Goal: Check status: Check status

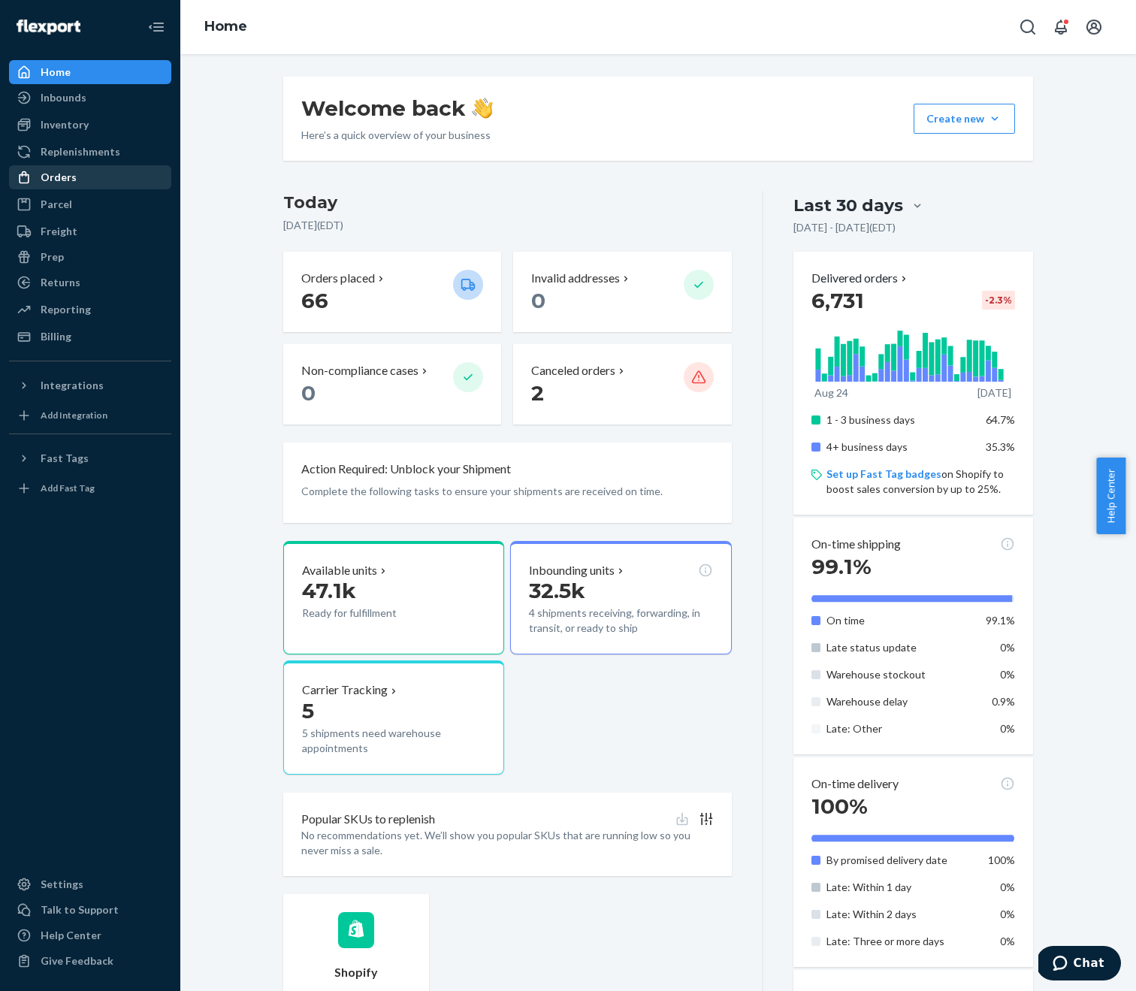
click at [59, 177] on div "Orders" at bounding box center [59, 177] width 36 height 15
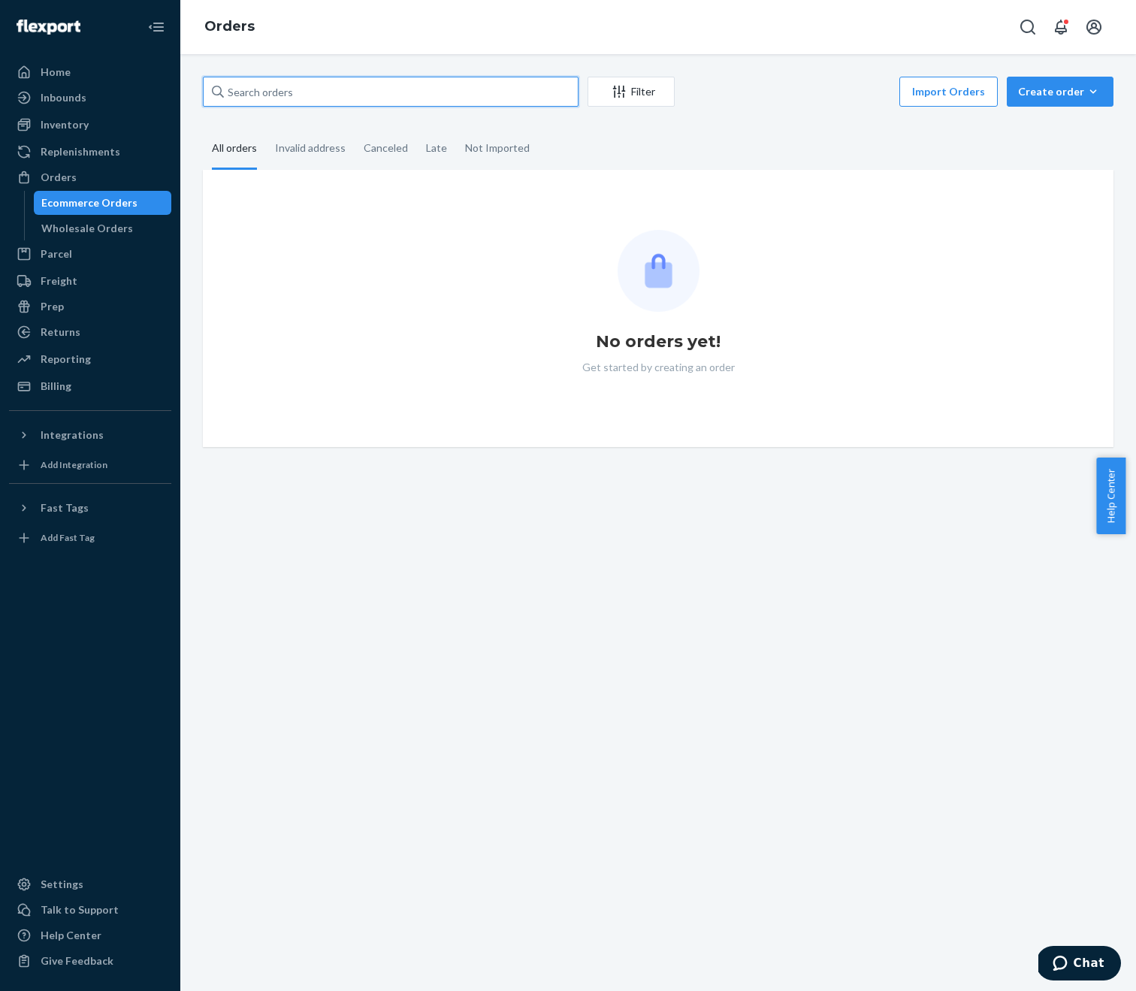
click at [271, 91] on input "text" at bounding box center [391, 92] width 376 height 30
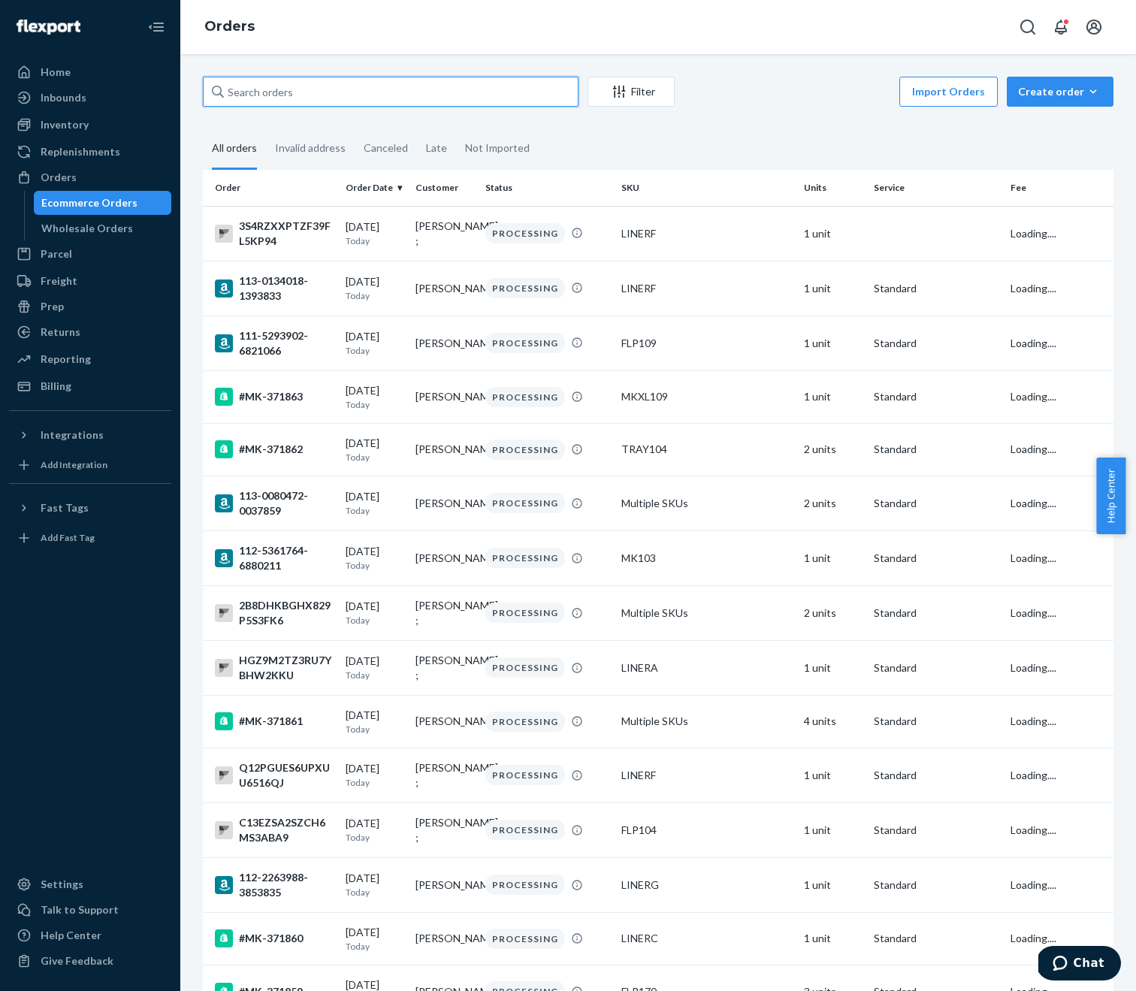
paste input "CLRVFTNRU8FFQTBWDTY8"
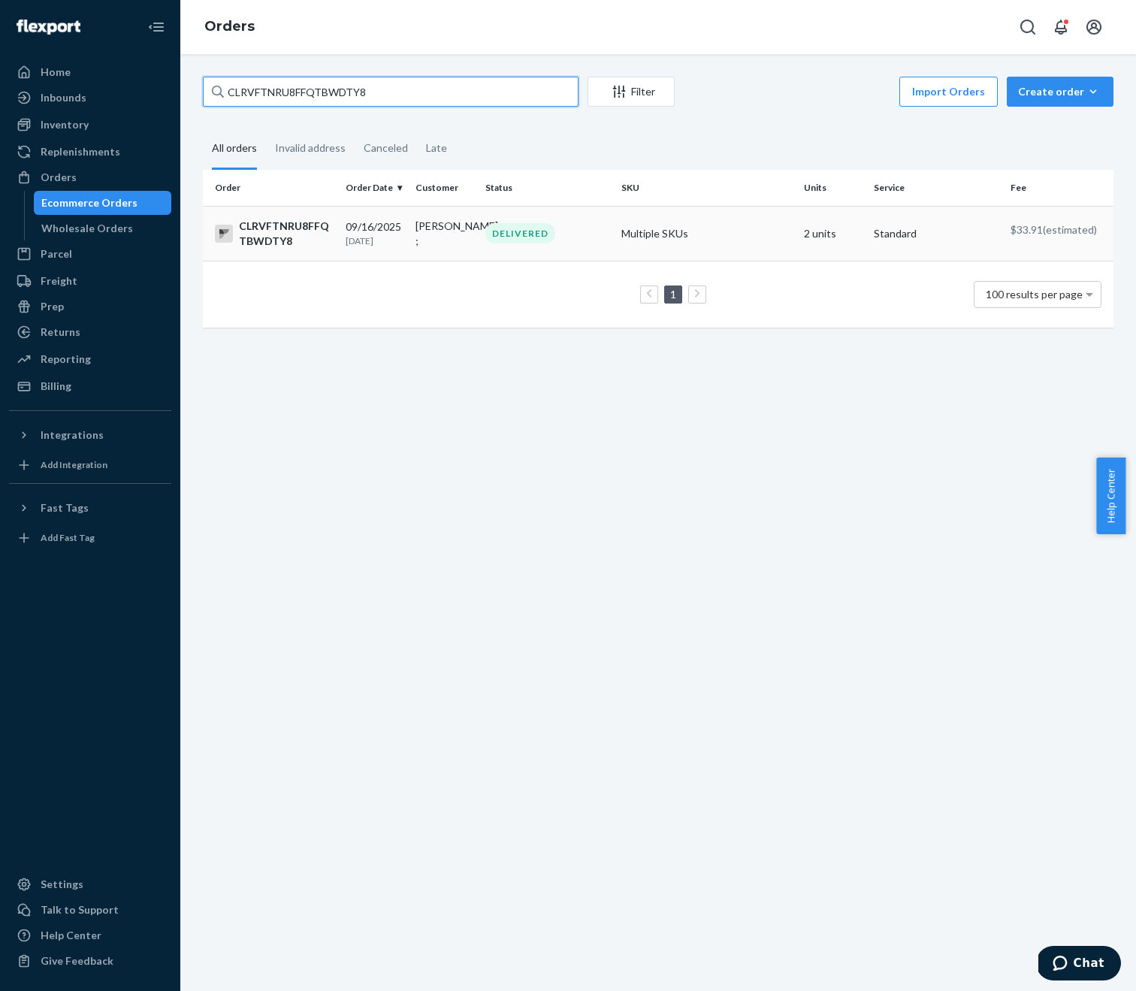
type input "CLRVFTNRU8FFQTBWDTY8"
click at [264, 234] on div "CLRVFTNRU8FFQTBWDTY8" at bounding box center [274, 234] width 119 height 30
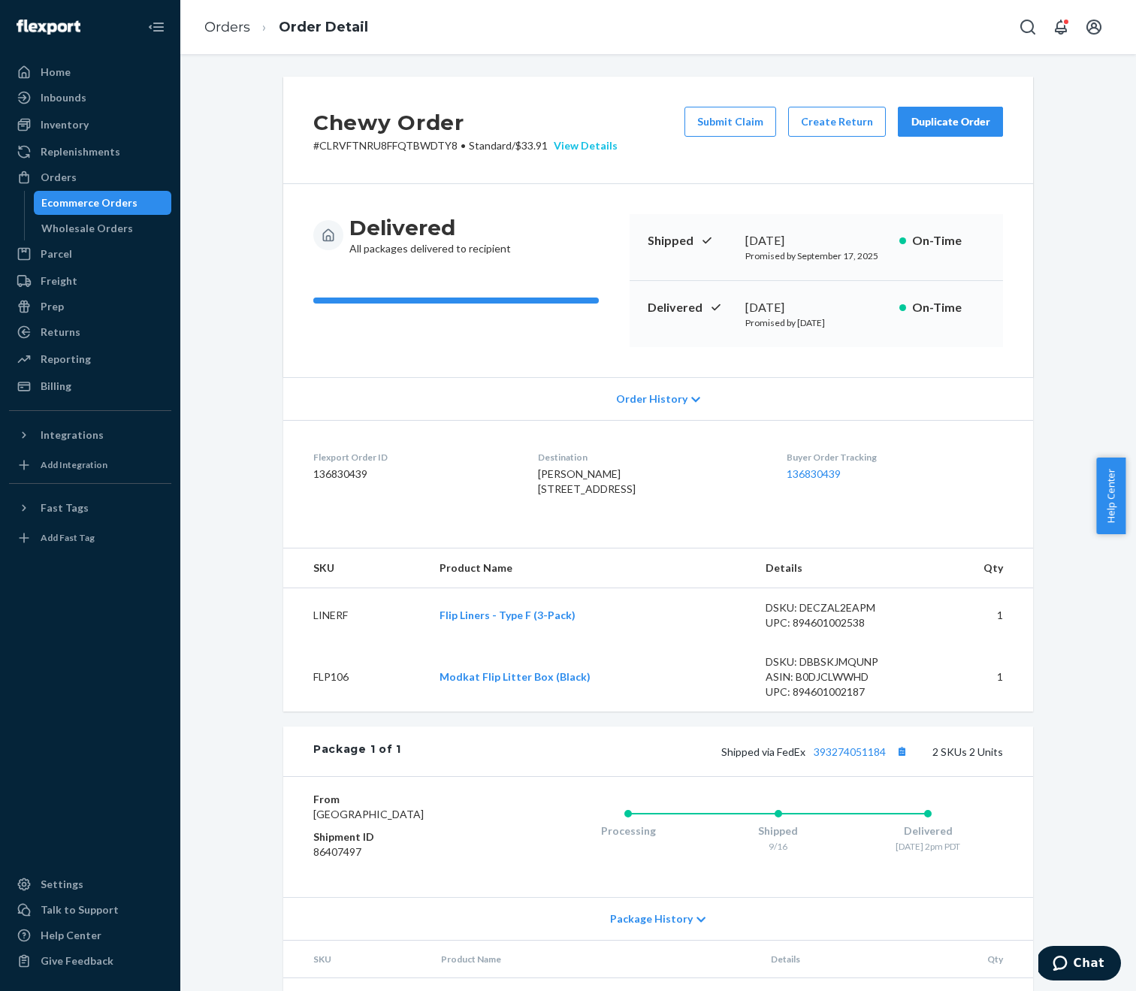
click at [582, 148] on div "View Details" at bounding box center [583, 145] width 70 height 15
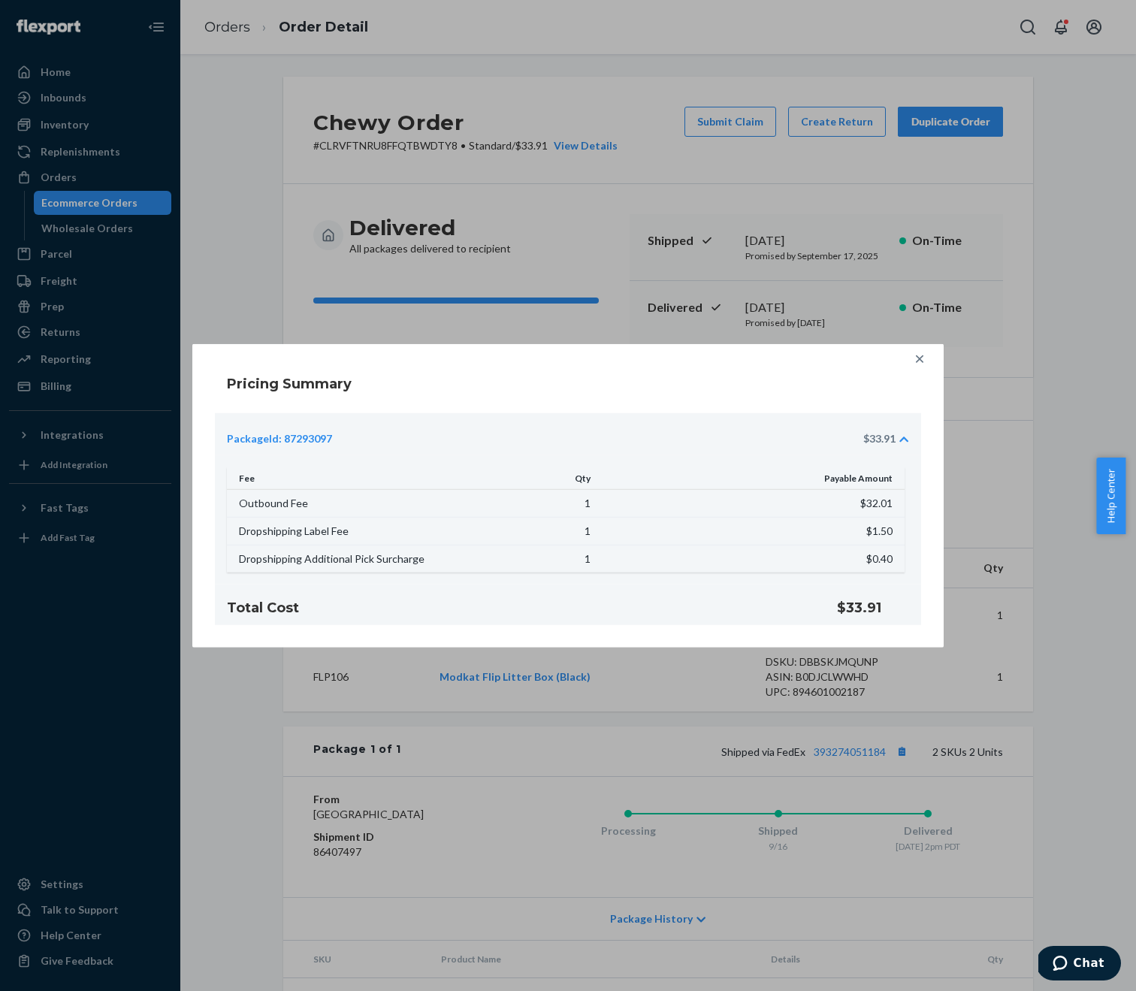
click at [921, 361] on icon at bounding box center [919, 358] width 15 height 15
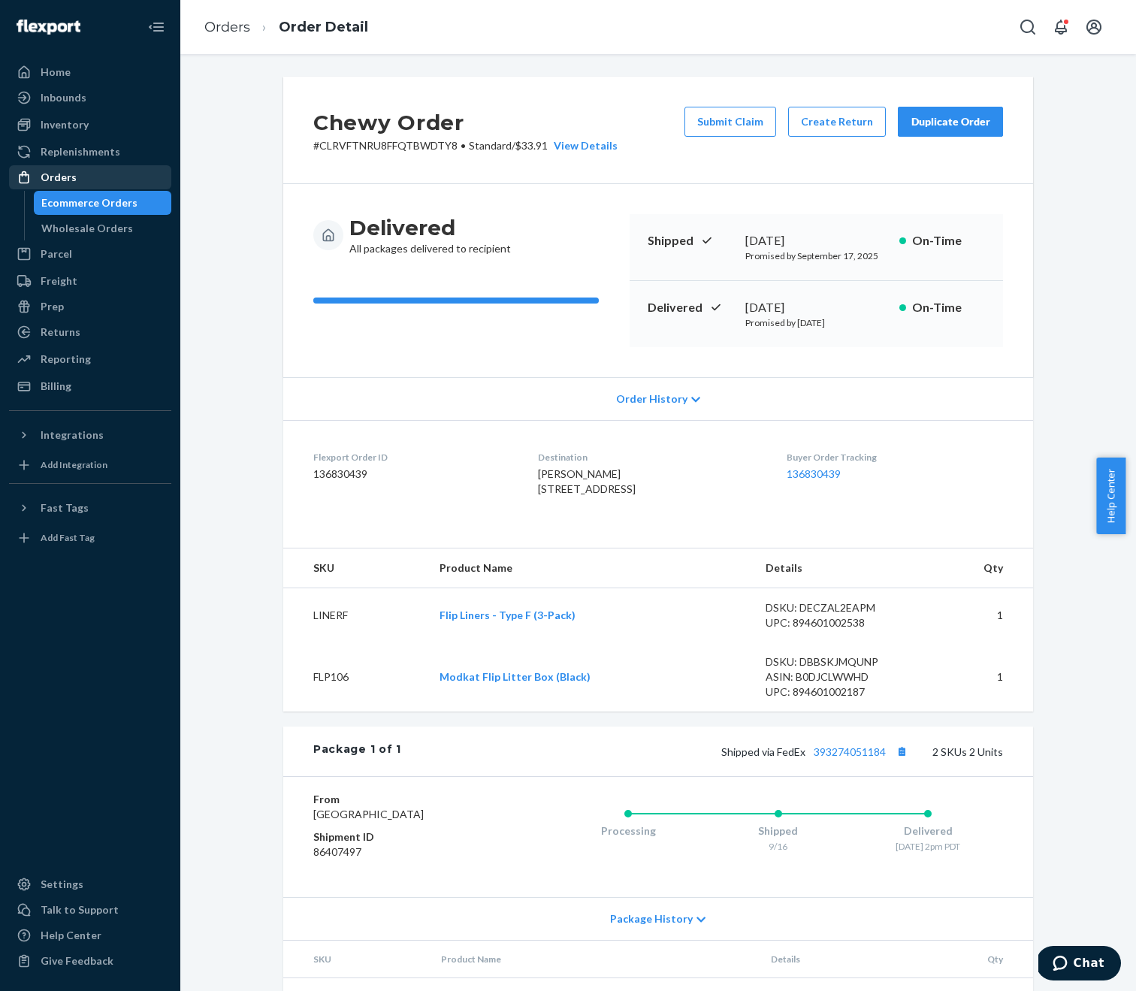
click at [62, 183] on div "Orders" at bounding box center [59, 177] width 36 height 15
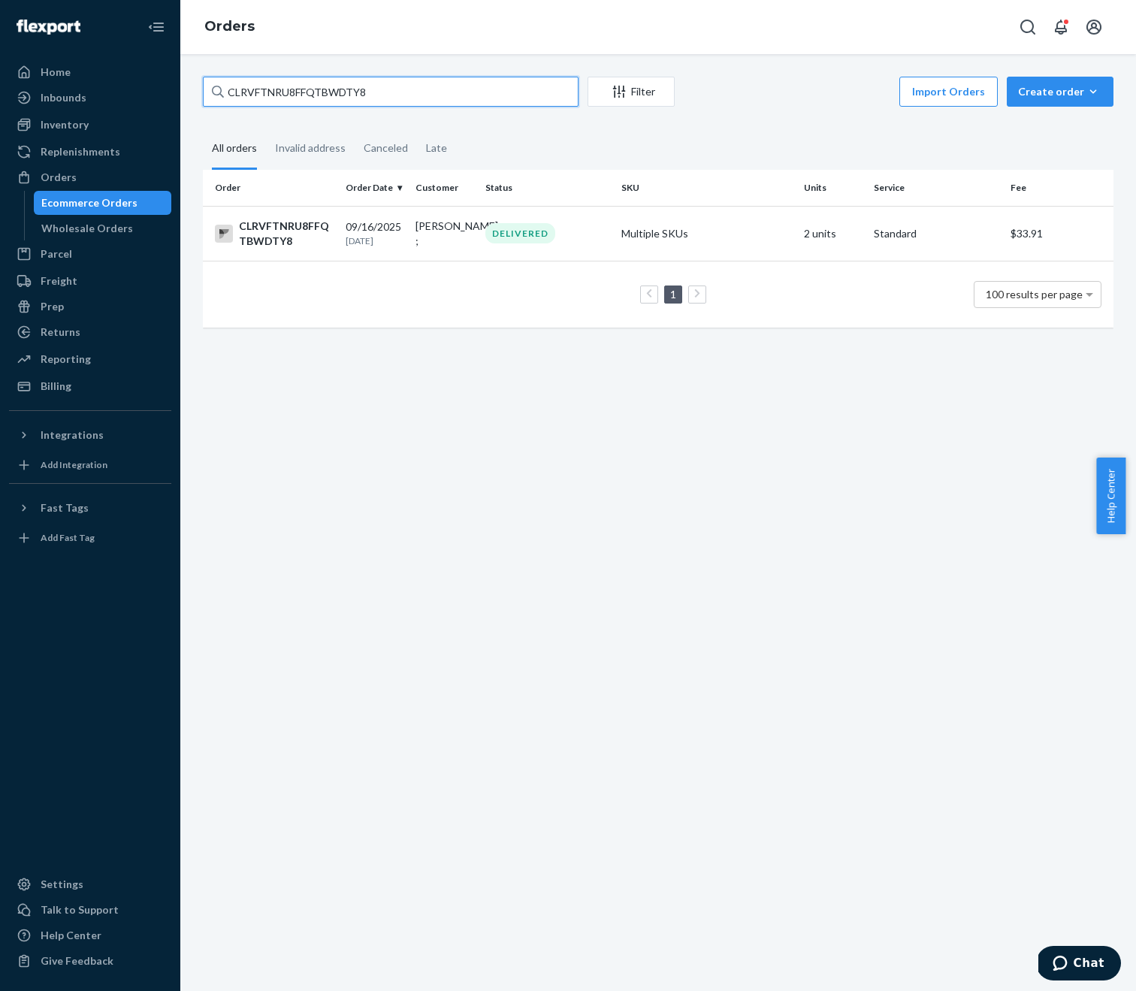
click at [559, 90] on input "CLRVFTNRU8FFQTBWDTY8" at bounding box center [391, 92] width 376 height 30
click at [432, 84] on input "CLRVFTNRU8FFQTBWDTY8" at bounding box center [391, 92] width 376 height 30
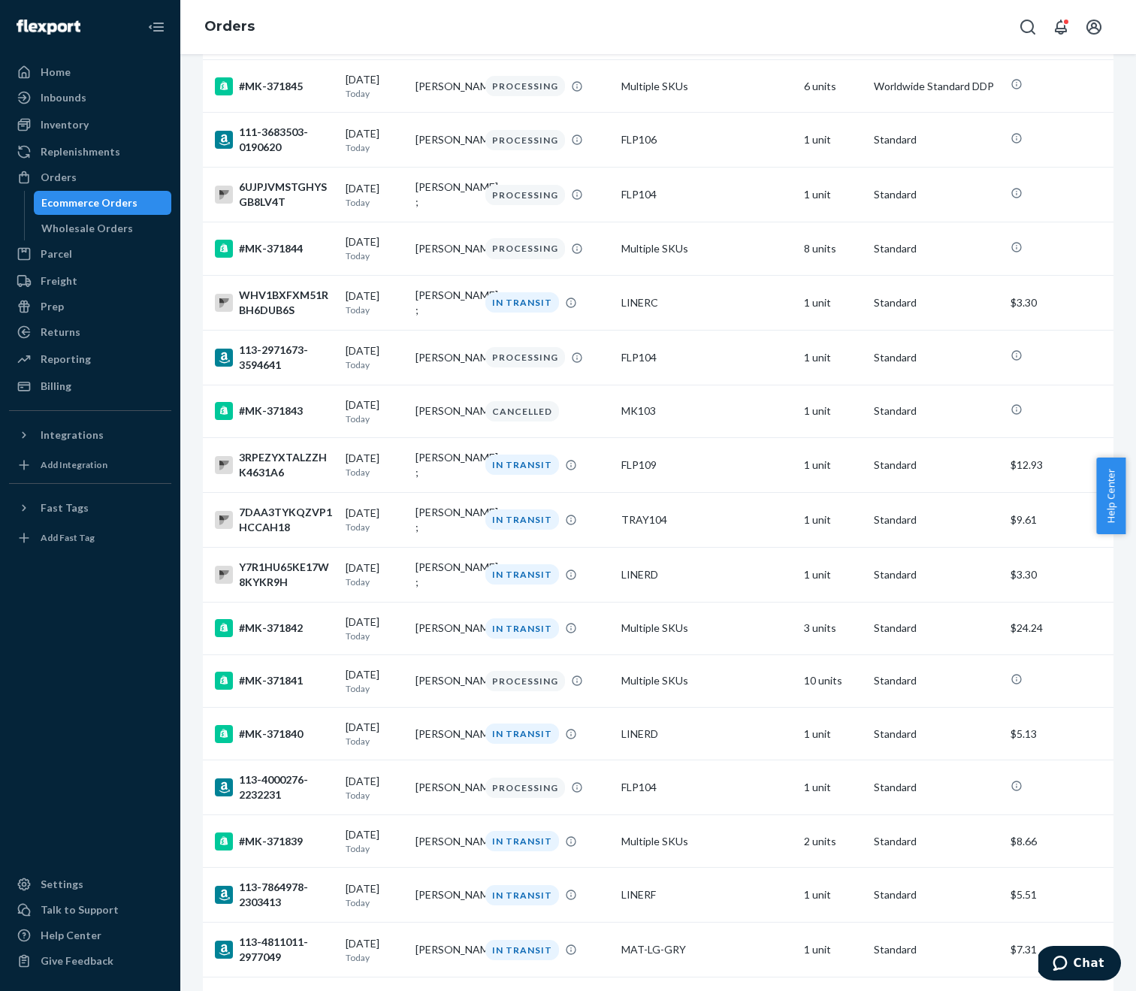
scroll to position [2807, 0]
click at [325, 479] on div "3RPEZYXTALZZHK4631A6" at bounding box center [274, 464] width 119 height 30
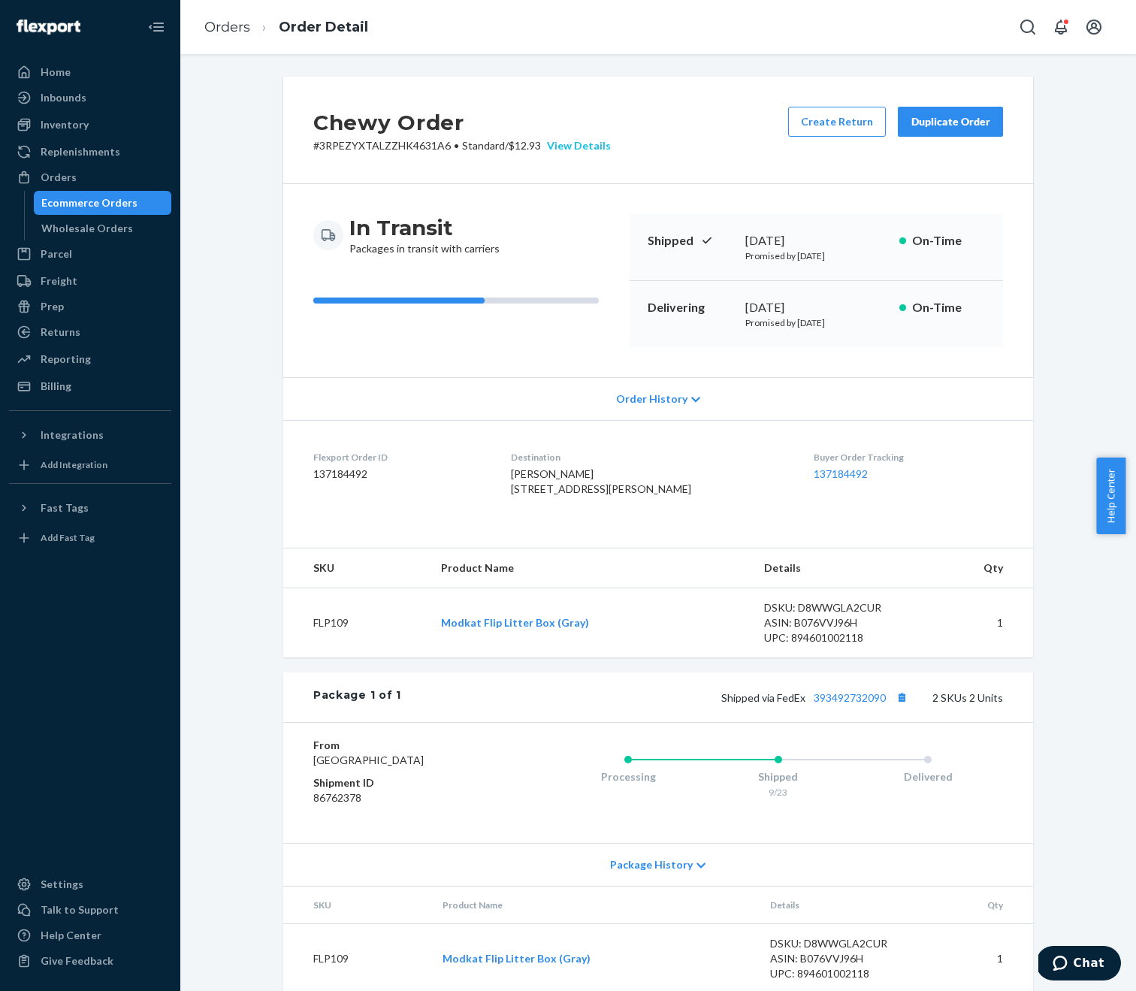
click at [571, 145] on div "View Details" at bounding box center [576, 145] width 70 height 15
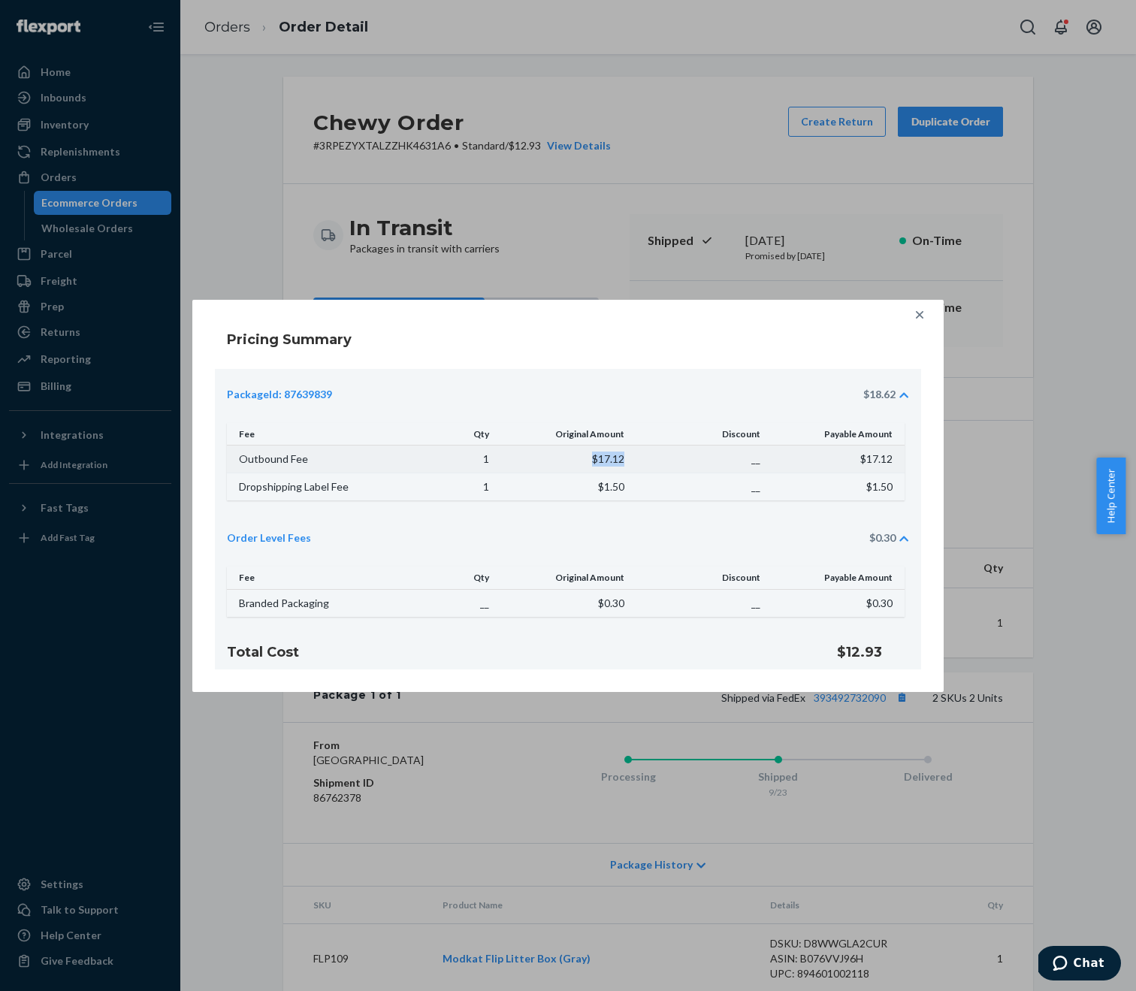
drag, startPoint x: 591, startPoint y: 457, endPoint x: 626, endPoint y: 458, distance: 35.3
click at [626, 458] on td "$17.12" at bounding box center [565, 460] width 135 height 28
copy td "$17.12"
click at [925, 313] on icon at bounding box center [919, 314] width 15 height 15
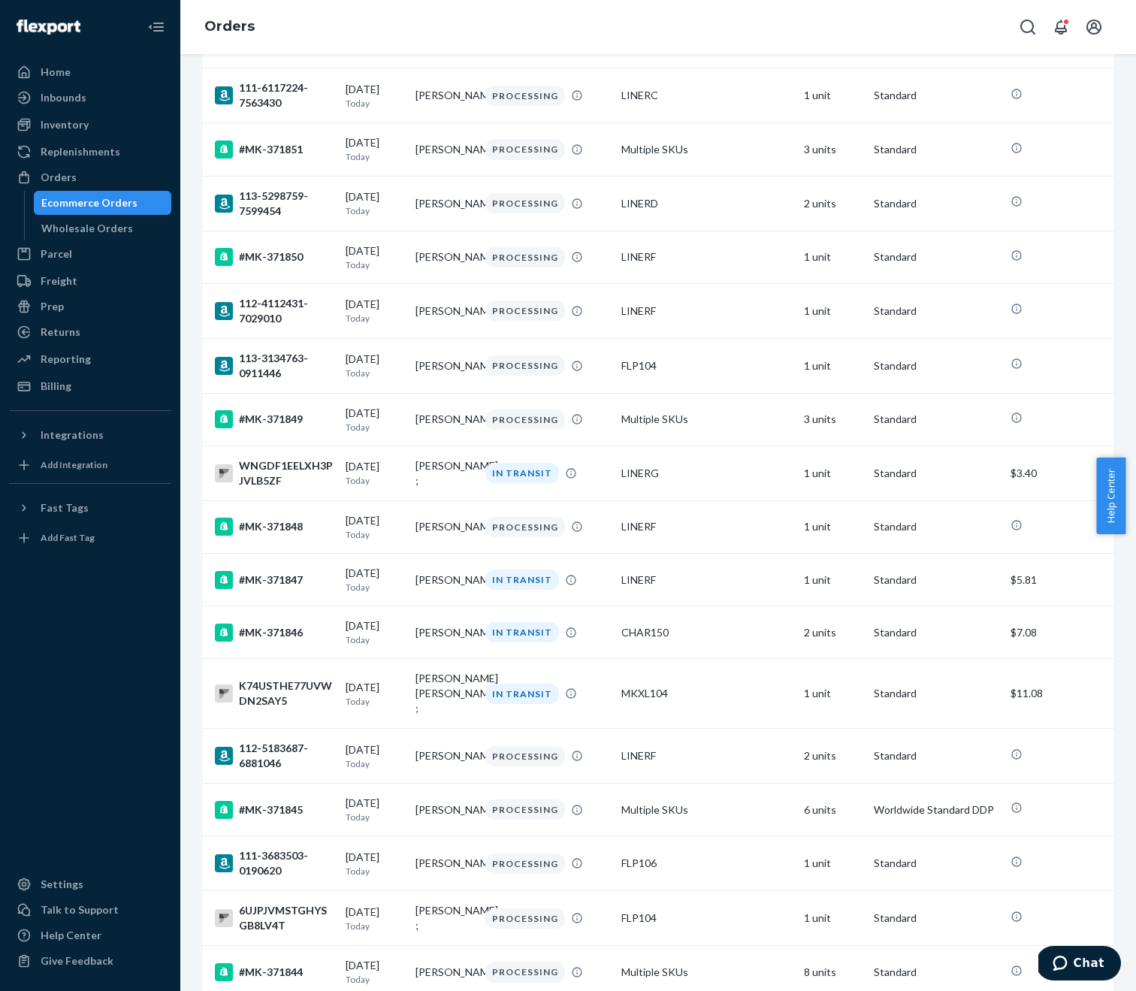
scroll to position [2085, 0]
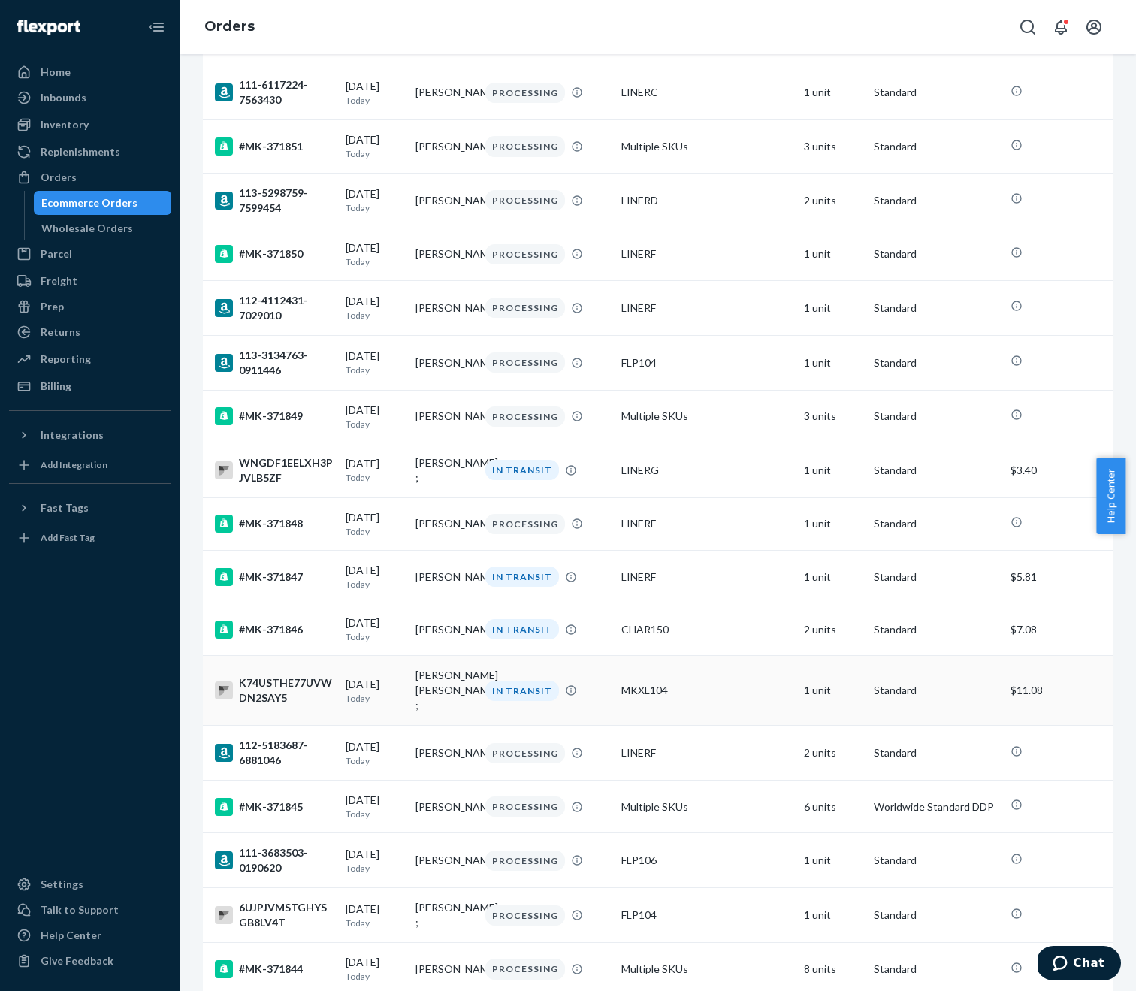
click at [325, 706] on div "K74USTHE77UVWDN2SAY5" at bounding box center [274, 691] width 119 height 30
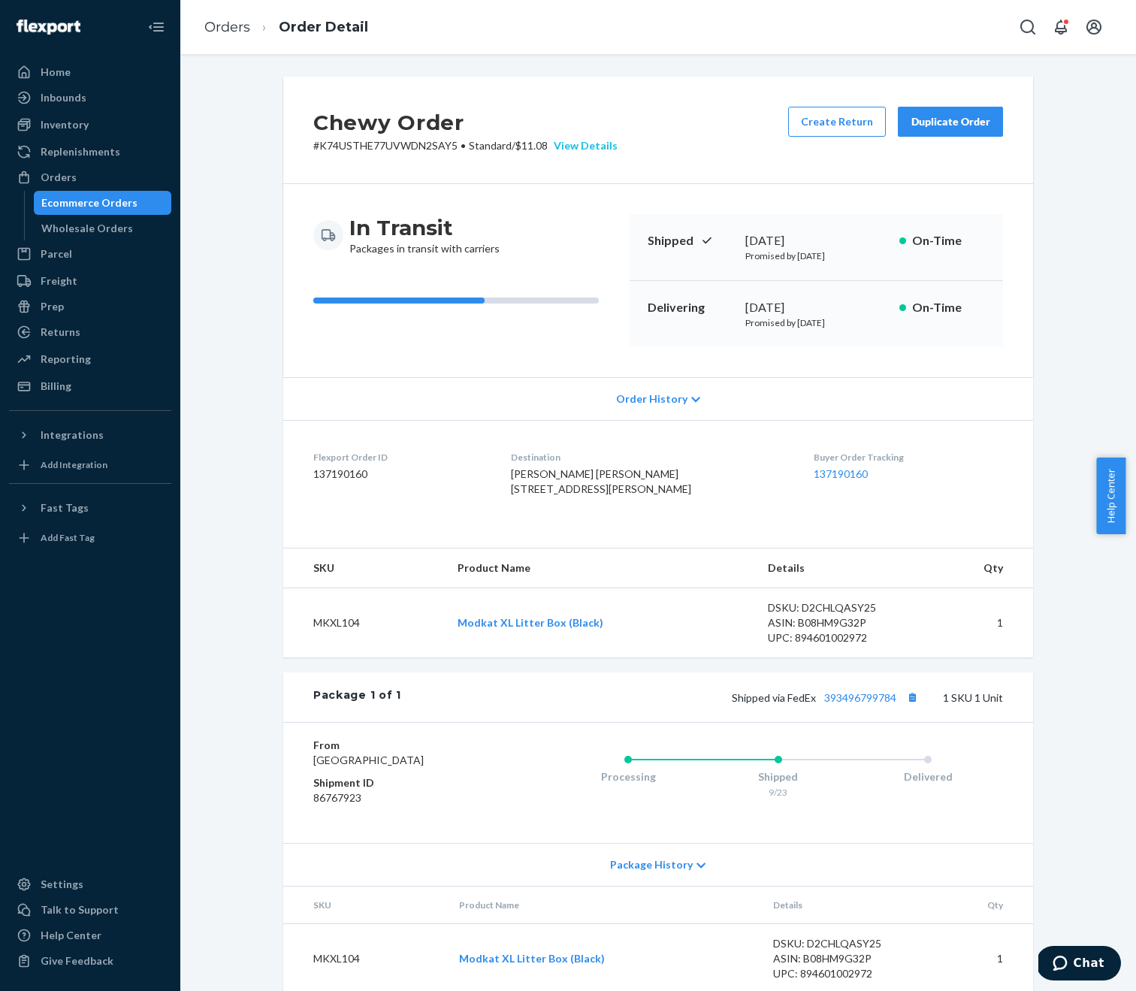
click at [592, 146] on div "View Details" at bounding box center [583, 145] width 70 height 15
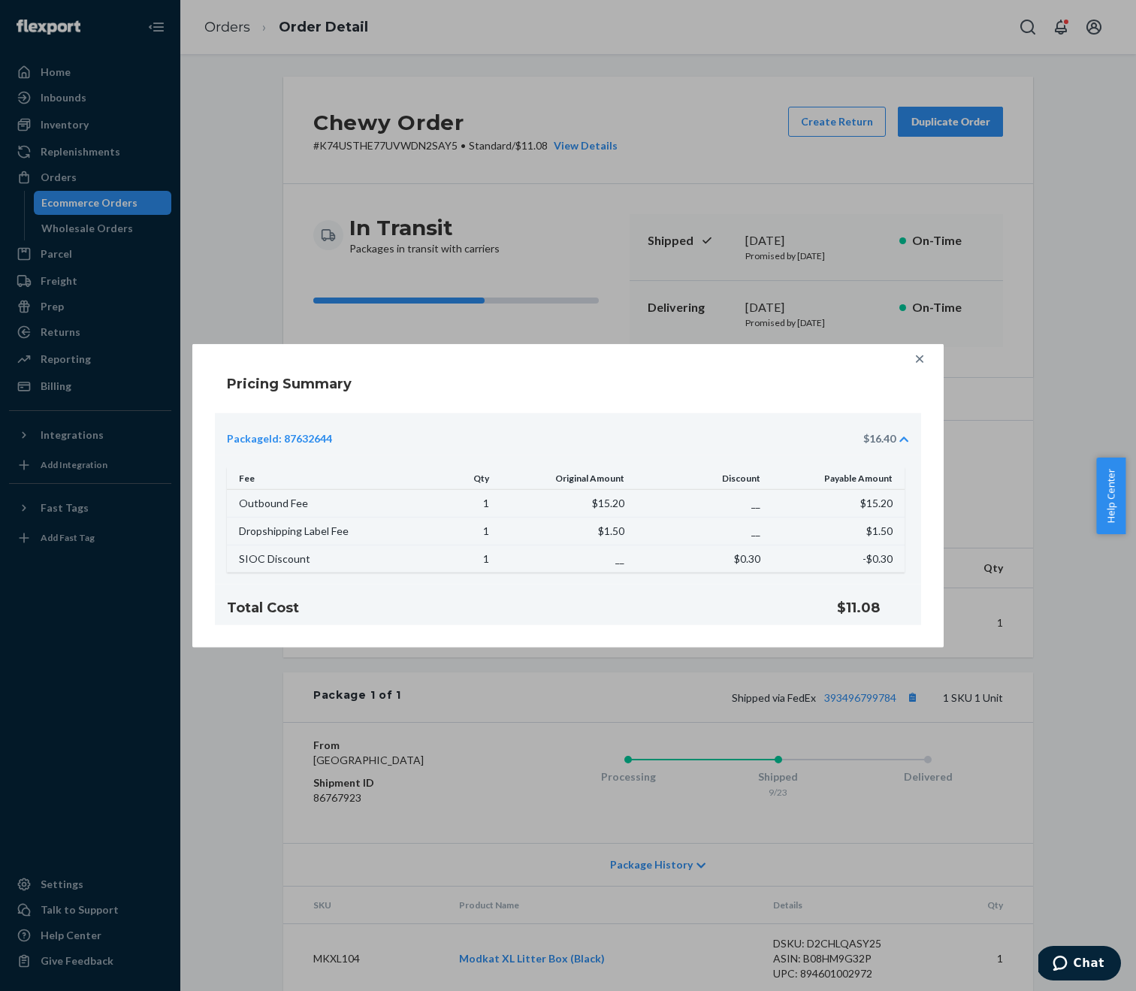
click at [919, 356] on icon at bounding box center [919, 358] width 15 height 15
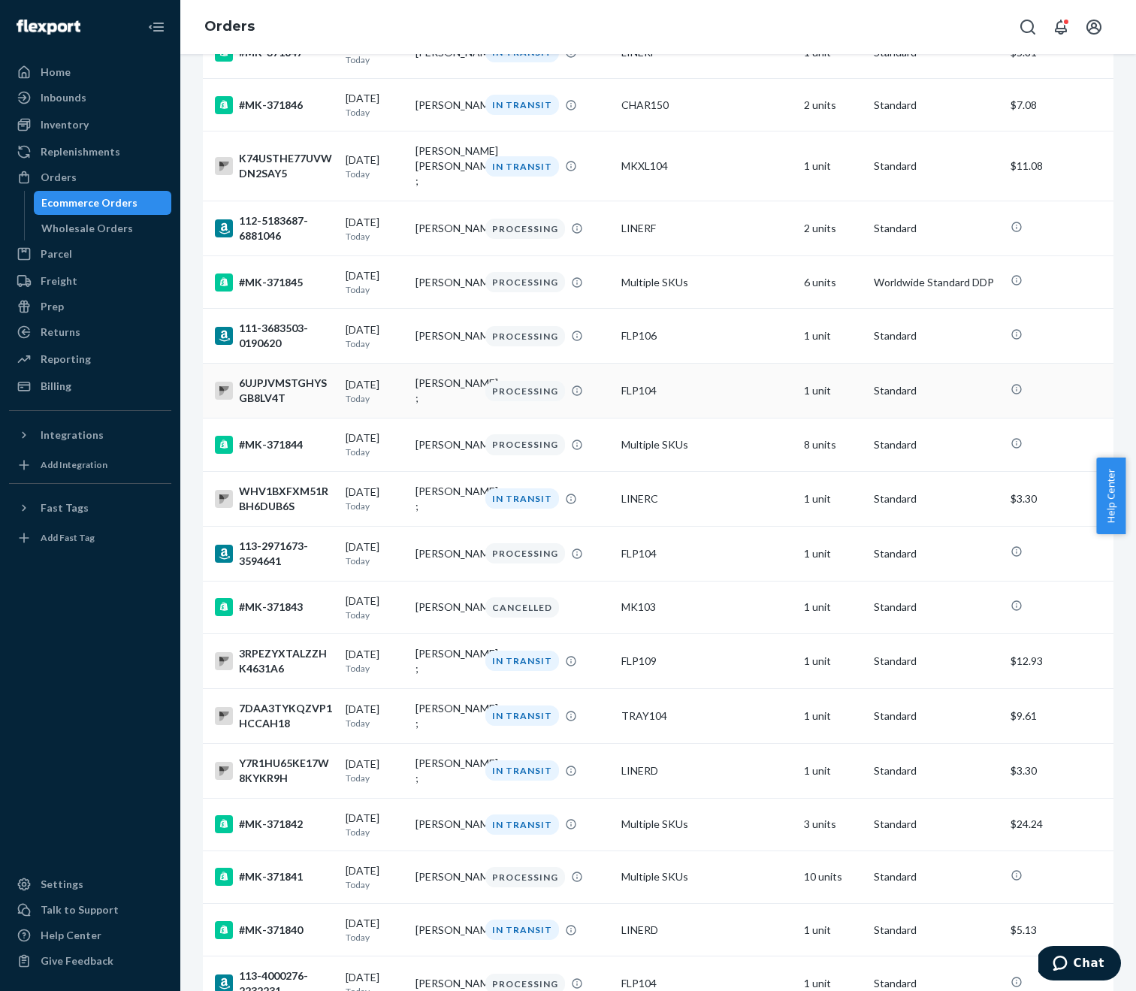
scroll to position [2625, 0]
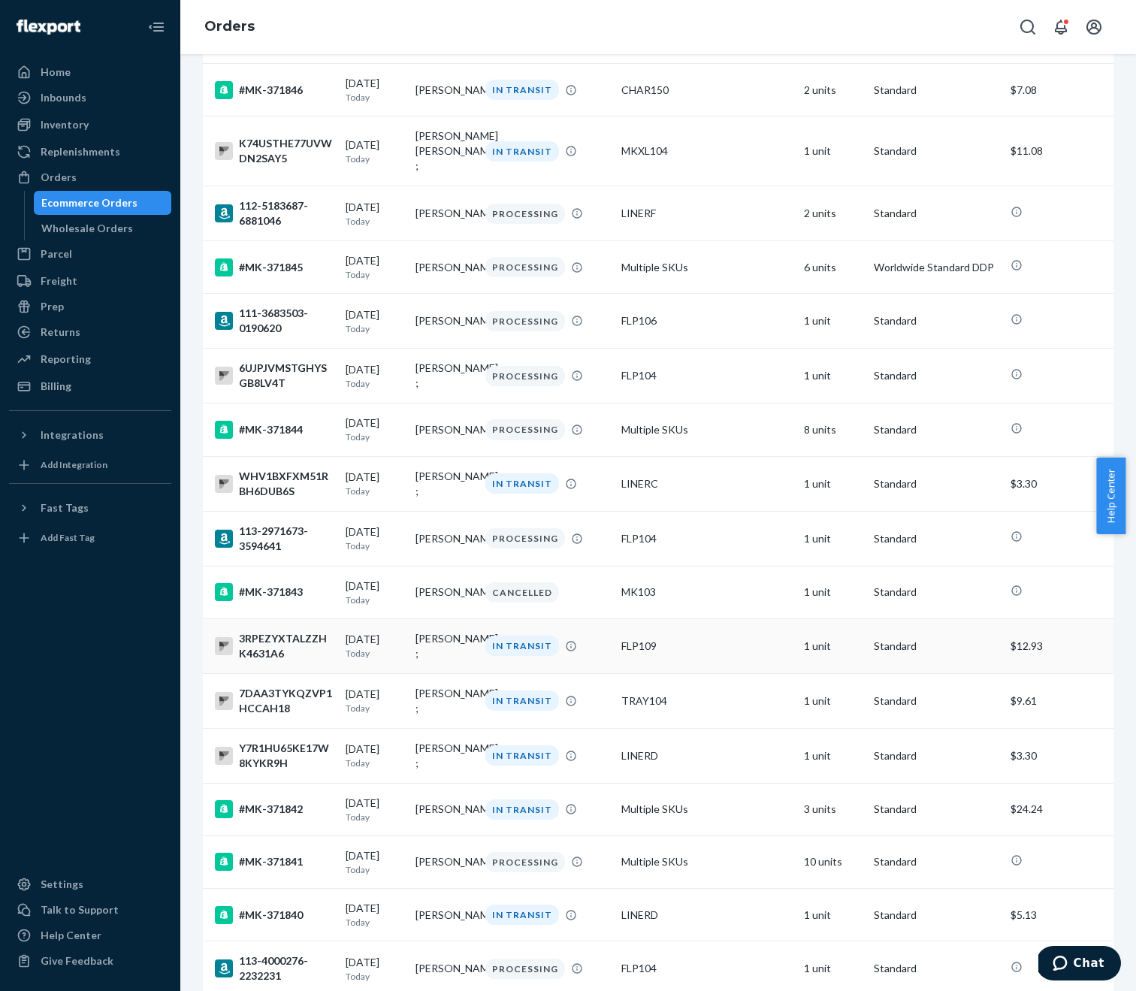
click at [361, 660] on div "[DATE] [DATE]" at bounding box center [375, 646] width 58 height 28
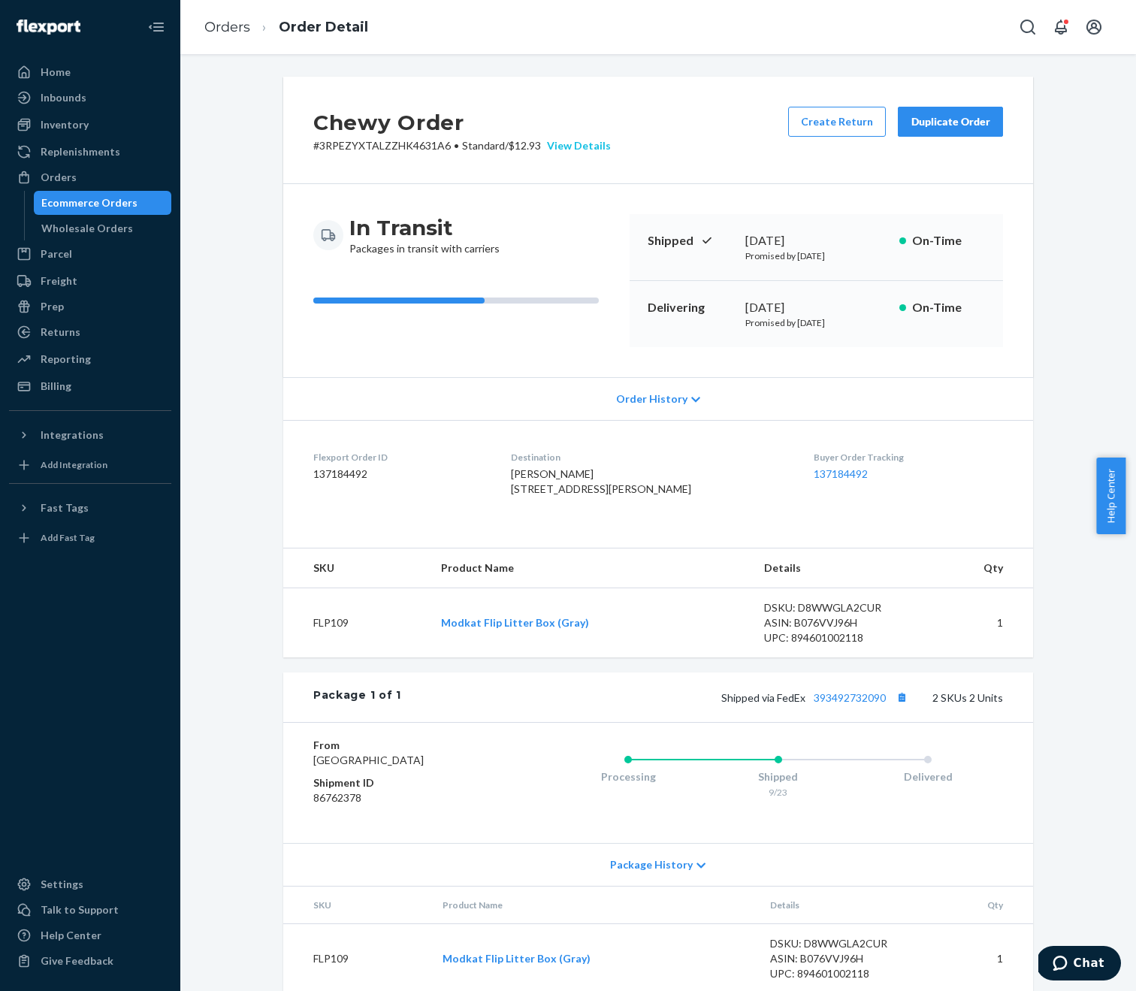
click at [575, 144] on div "View Details" at bounding box center [576, 145] width 70 height 15
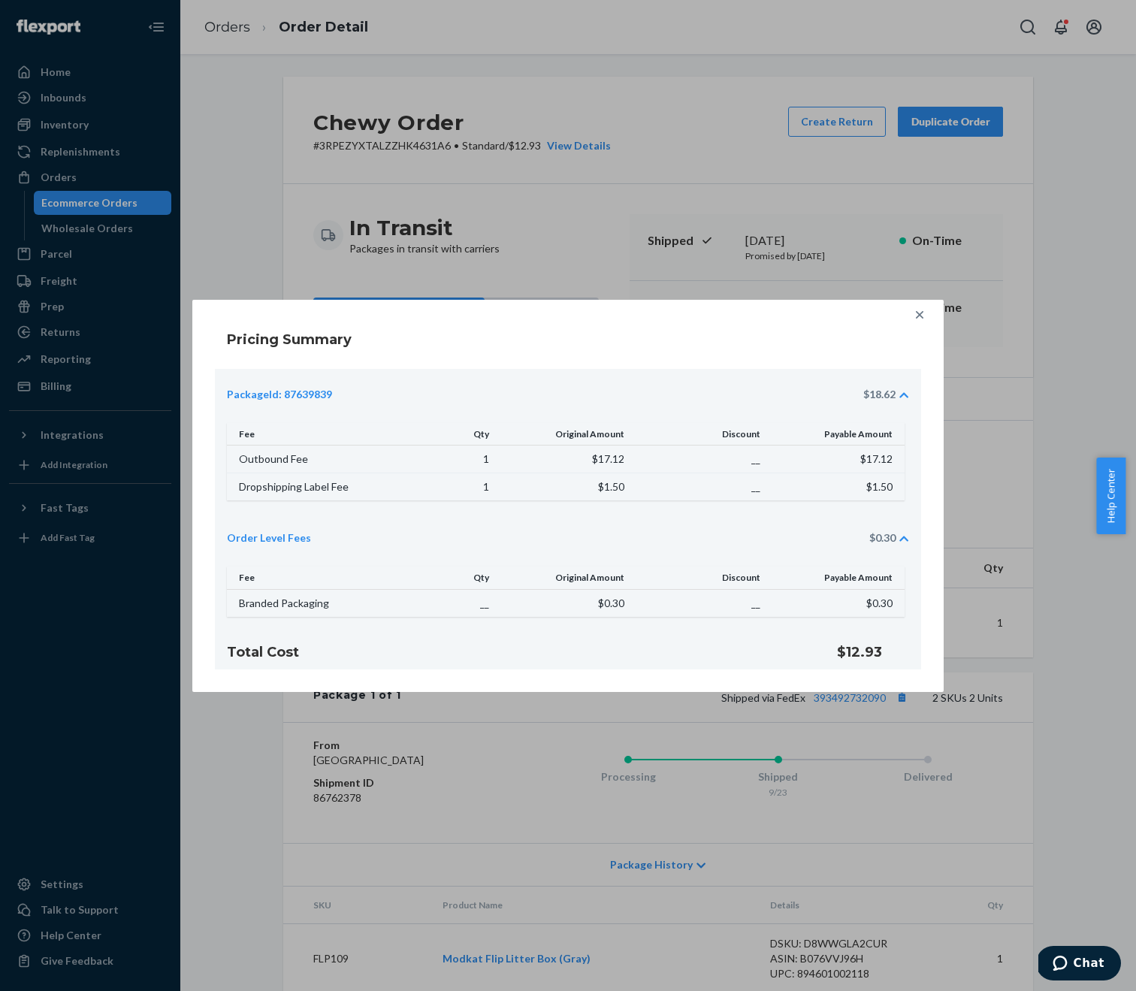
click at [929, 308] on div at bounding box center [920, 315] width 30 height 30
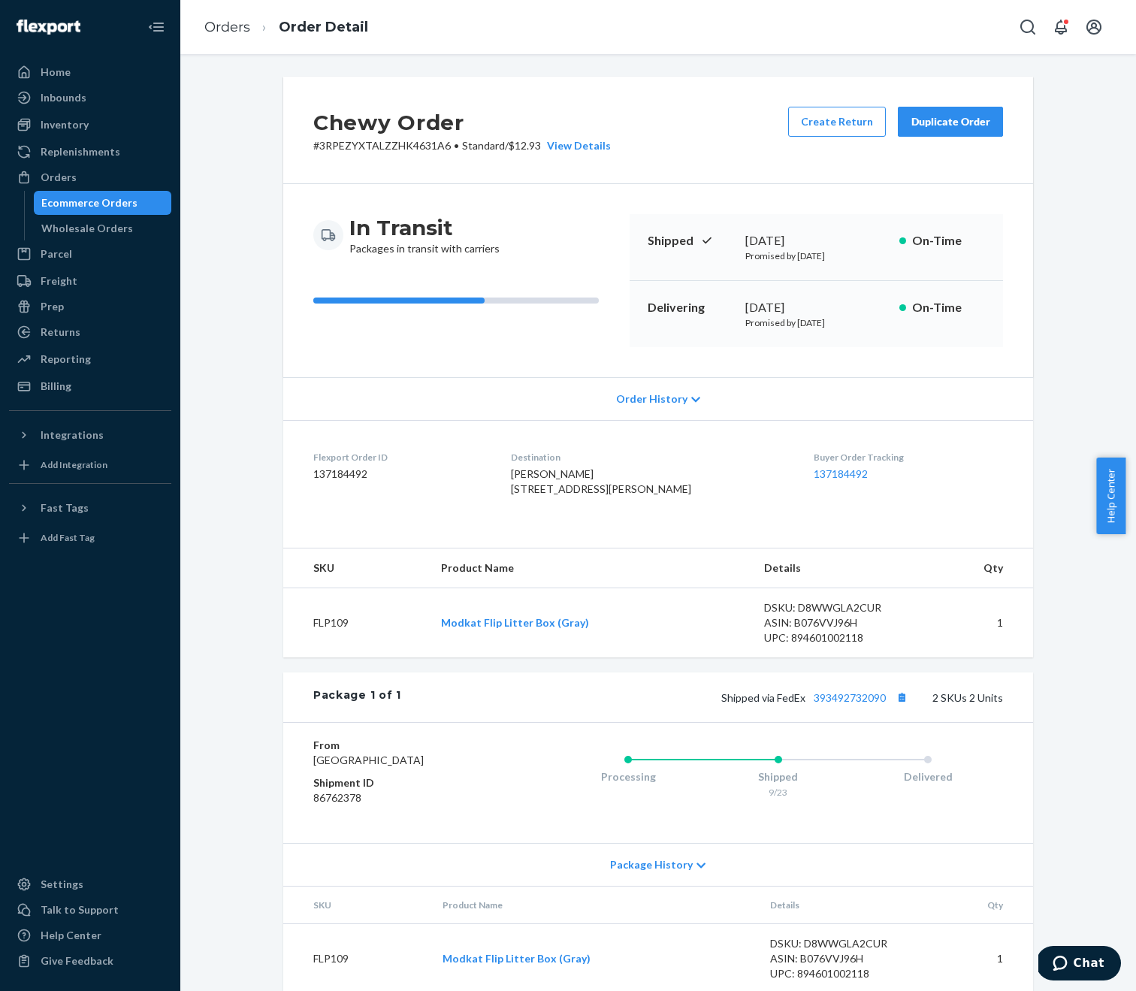
click at [552, 162] on div "Chewy Order # 3RPEZYXTALZZHK4631A6 • Standard / $12.93 View Details Create Retu…" at bounding box center [658, 130] width 750 height 107
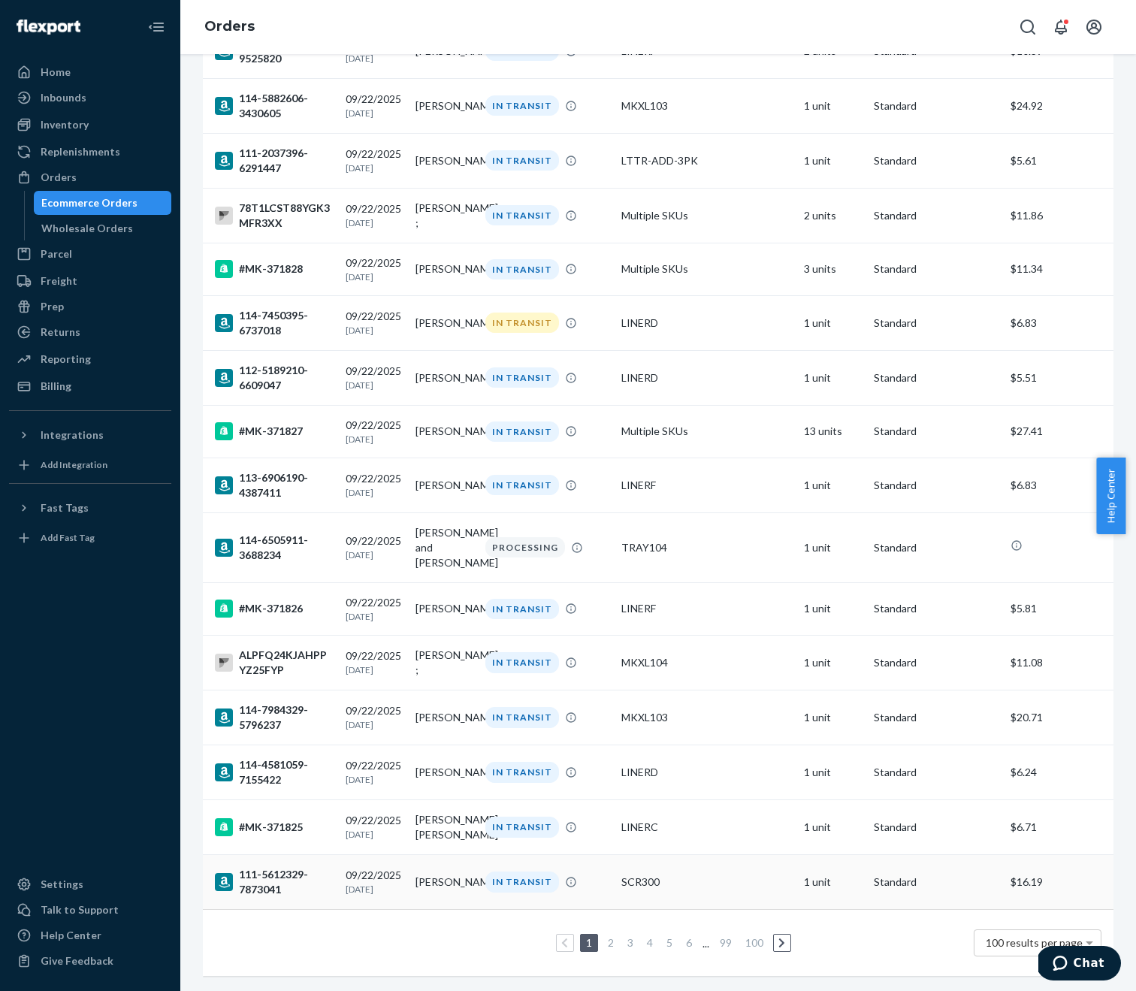
scroll to position [4833, 0]
click at [624, 936] on link "3" at bounding box center [630, 942] width 12 height 13
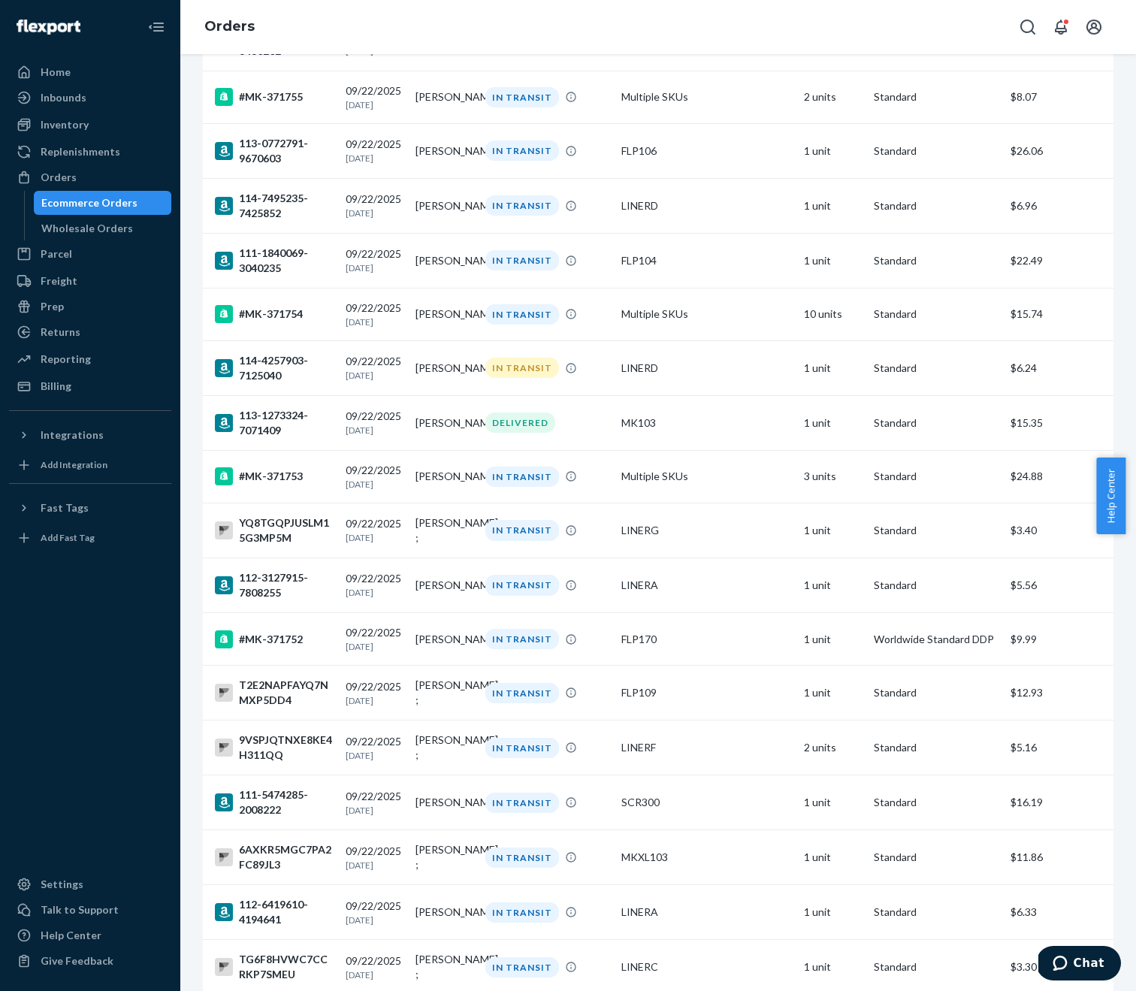
scroll to position [4589, 0]
